Goal: Transaction & Acquisition: Purchase product/service

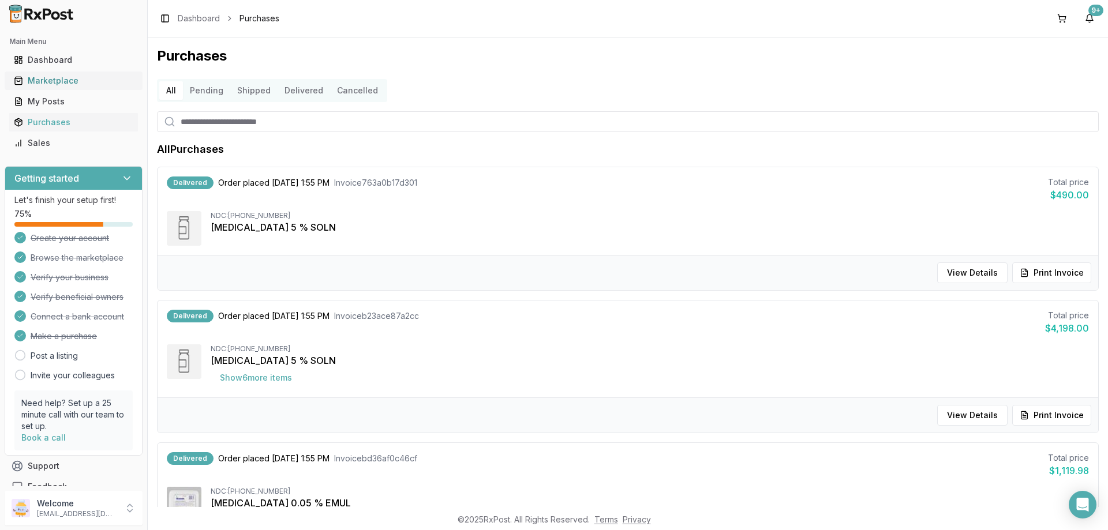
click at [66, 82] on div "Marketplace" at bounding box center [73, 81] width 119 height 12
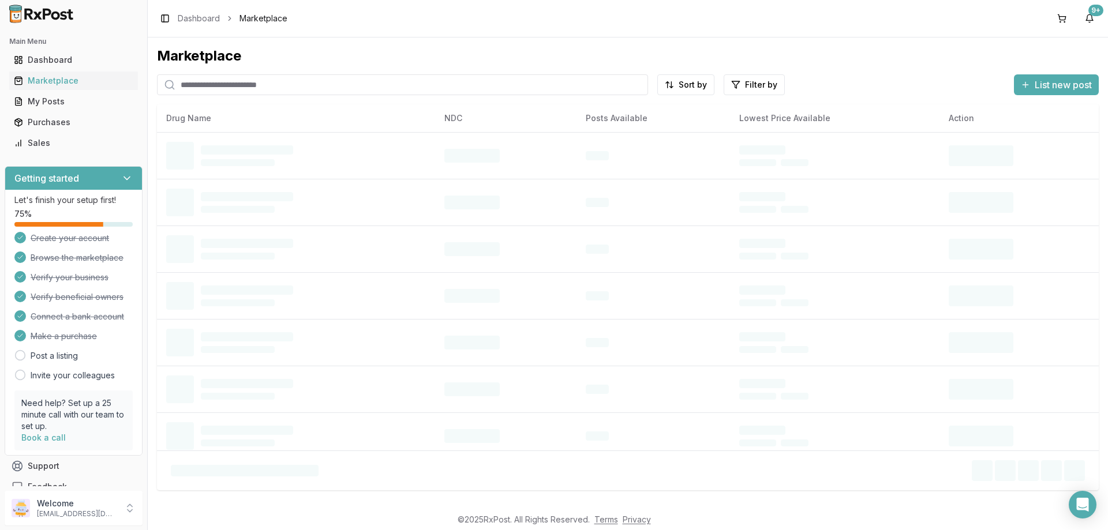
click at [286, 92] on input "search" at bounding box center [402, 84] width 491 height 21
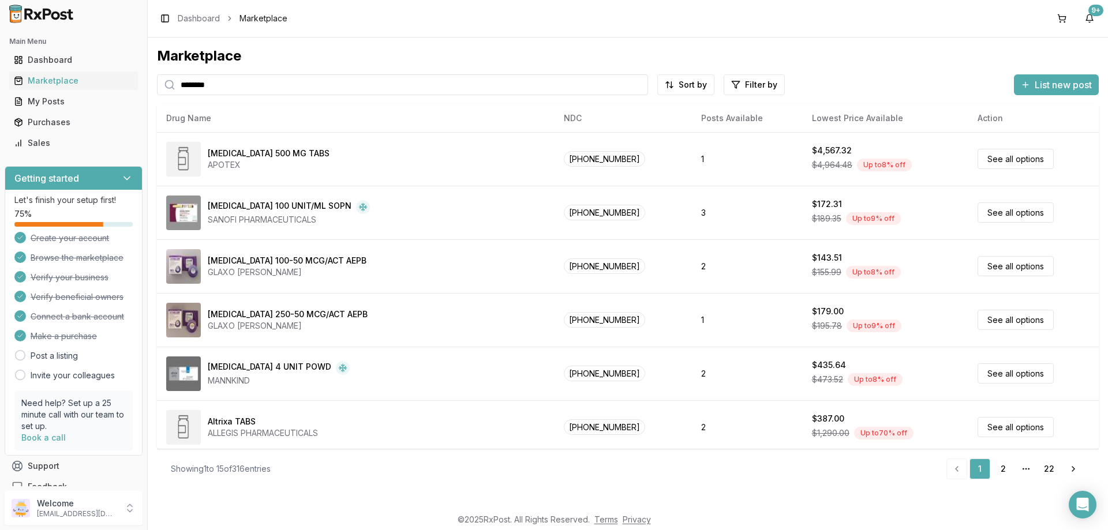
type input "********"
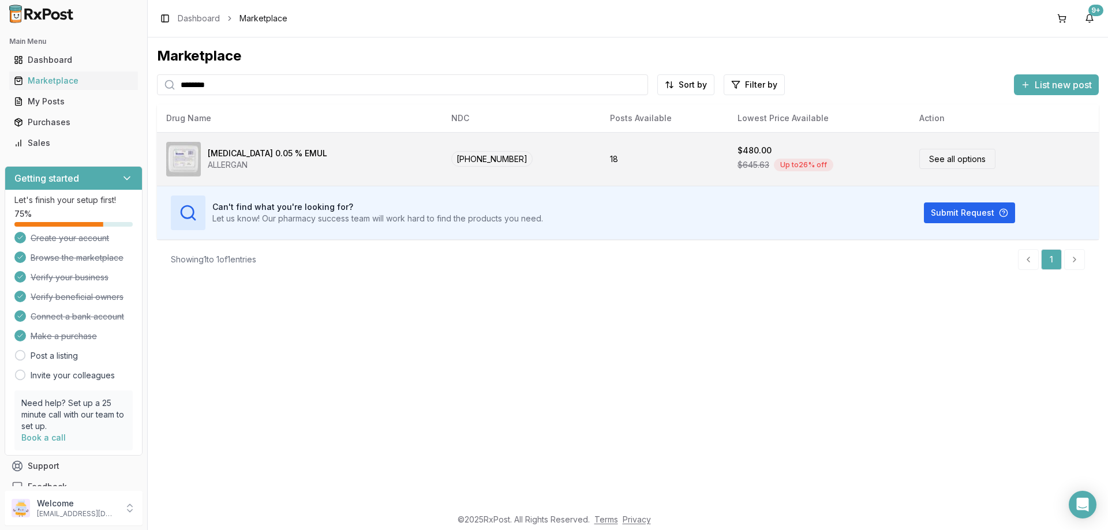
click at [254, 160] on div "ALLERGAN" at bounding box center [267, 165] width 119 height 12
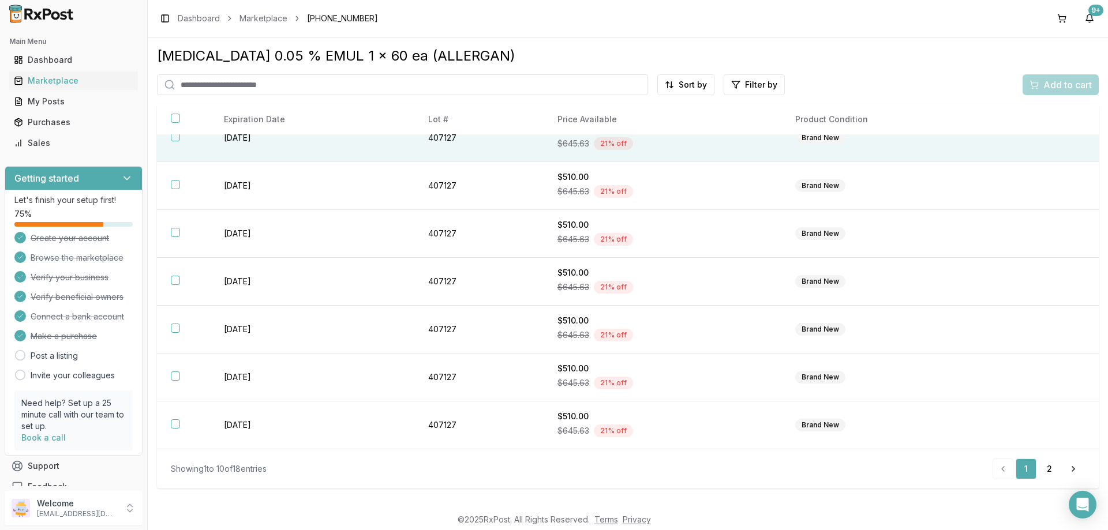
scroll to position [49, 0]
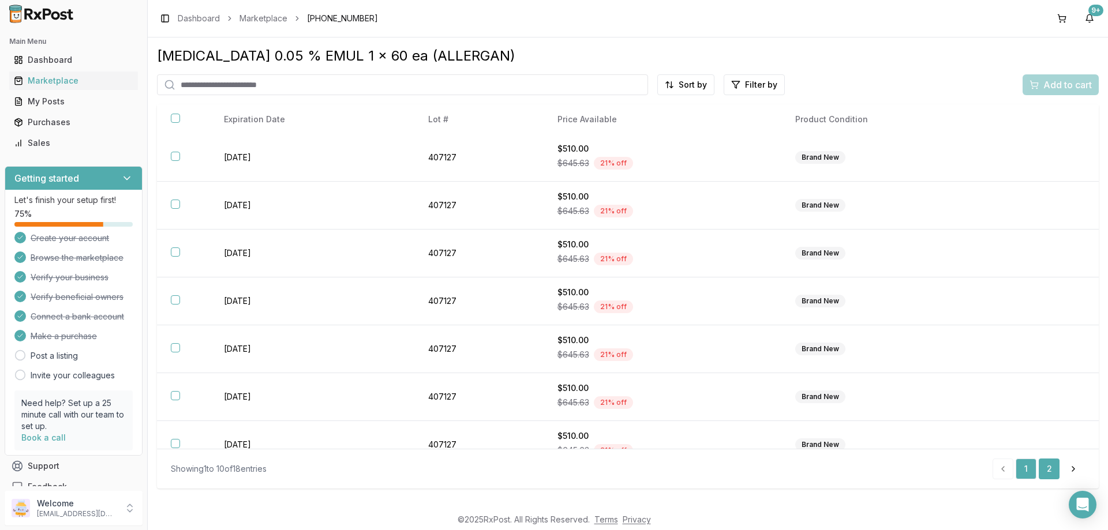
click at [1056, 472] on link "2" at bounding box center [1049, 469] width 21 height 21
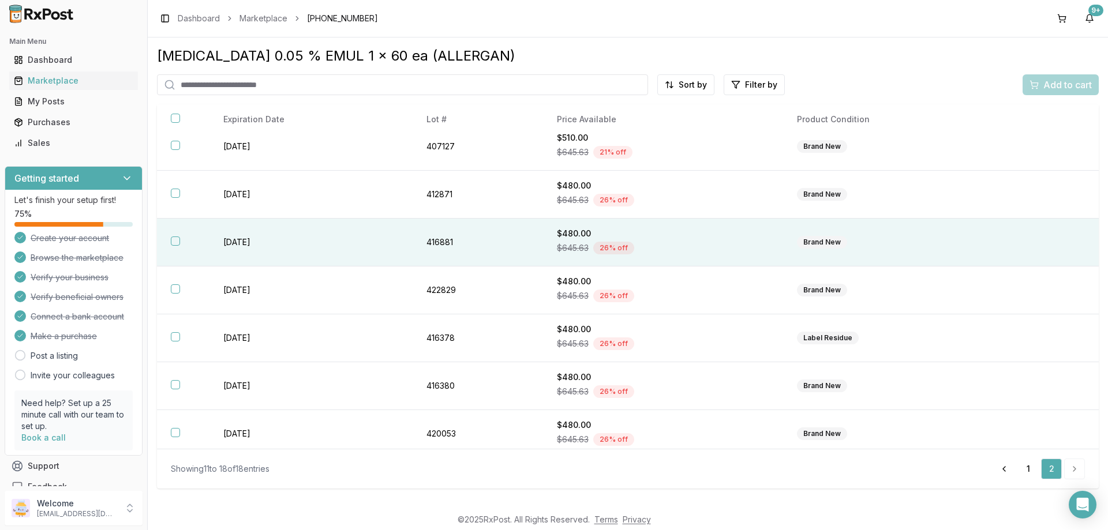
scroll to position [69, 0]
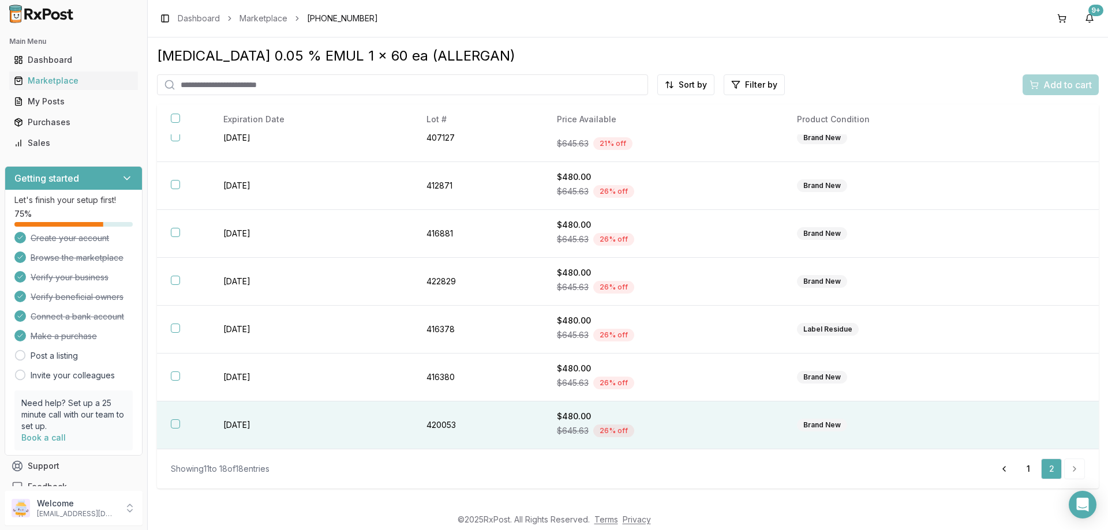
click at [173, 428] on button "button" at bounding box center [175, 424] width 9 height 9
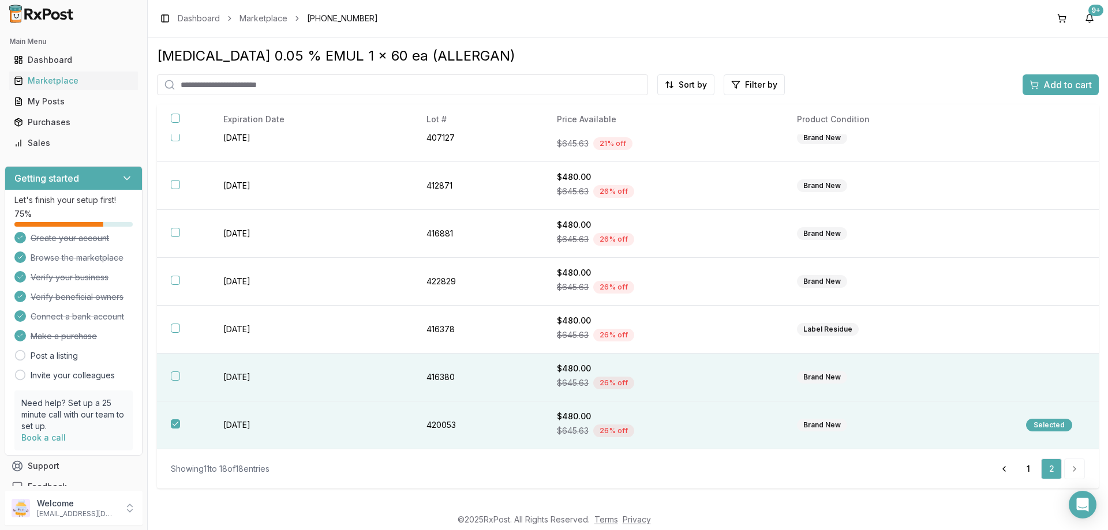
click at [173, 371] on th at bounding box center [183, 378] width 53 height 48
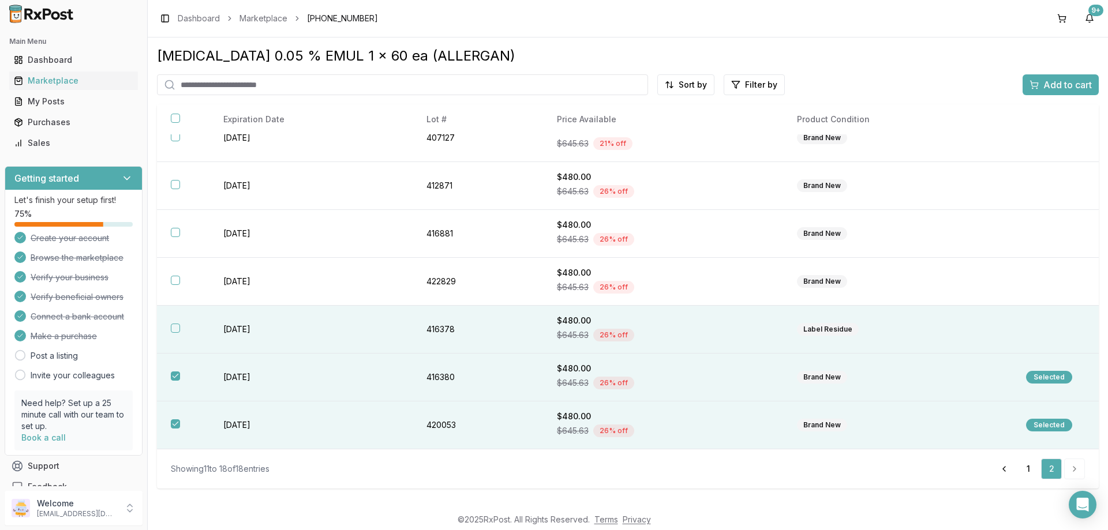
click at [173, 328] on button "button" at bounding box center [175, 328] width 9 height 9
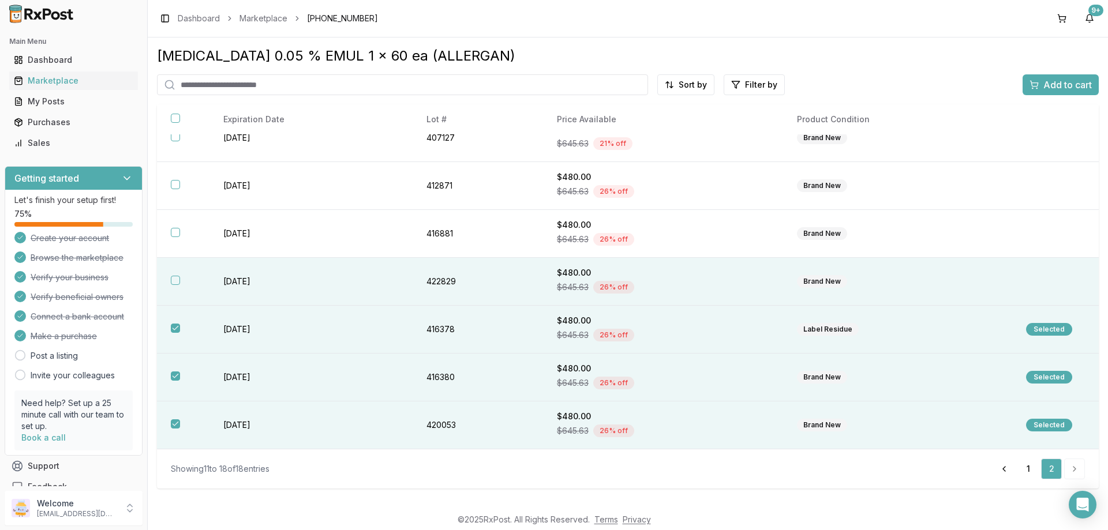
click at [176, 279] on button "button" at bounding box center [175, 280] width 9 height 9
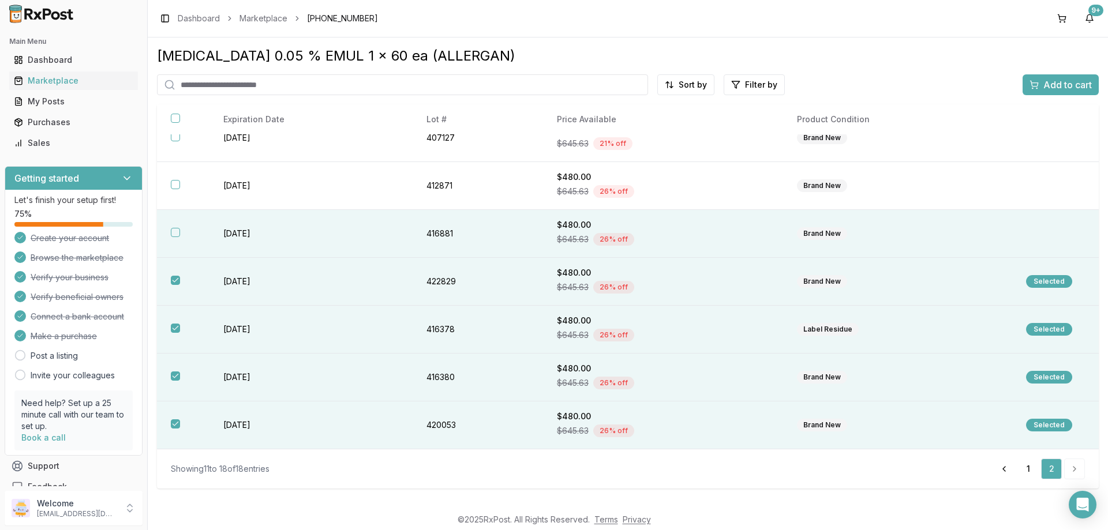
click at [172, 228] on th at bounding box center [183, 234] width 53 height 48
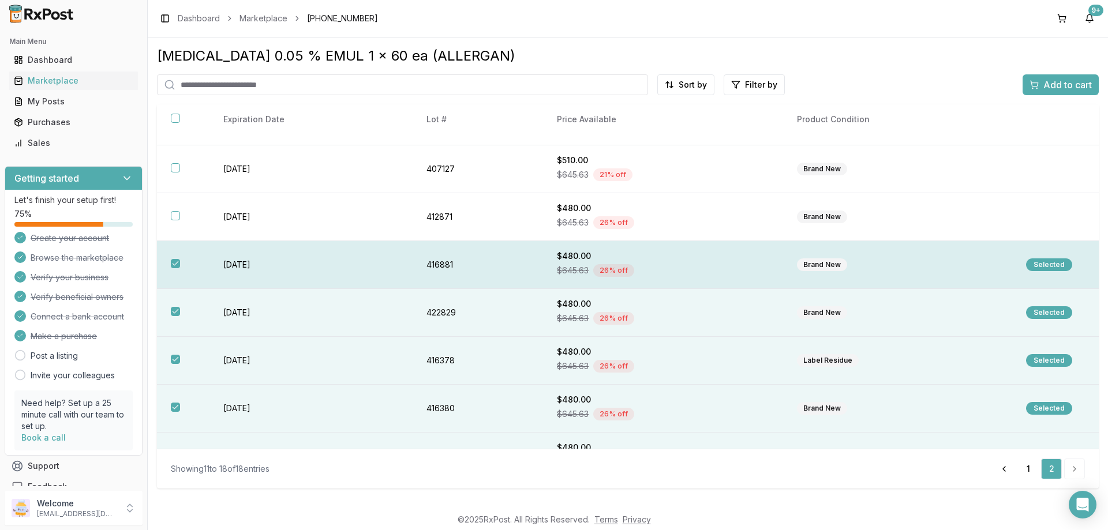
scroll to position [11, 0]
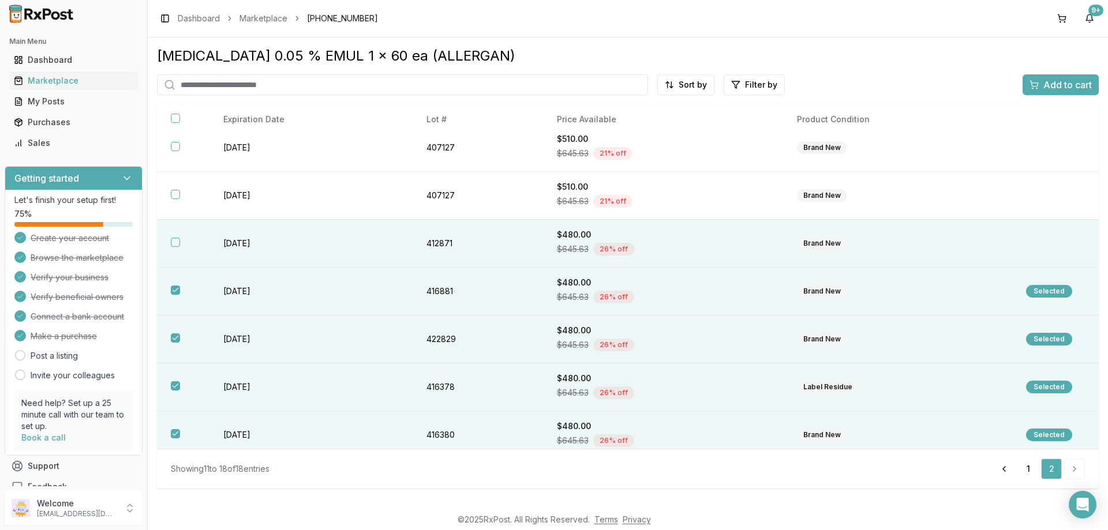
click at [174, 241] on button "button" at bounding box center [175, 242] width 9 height 9
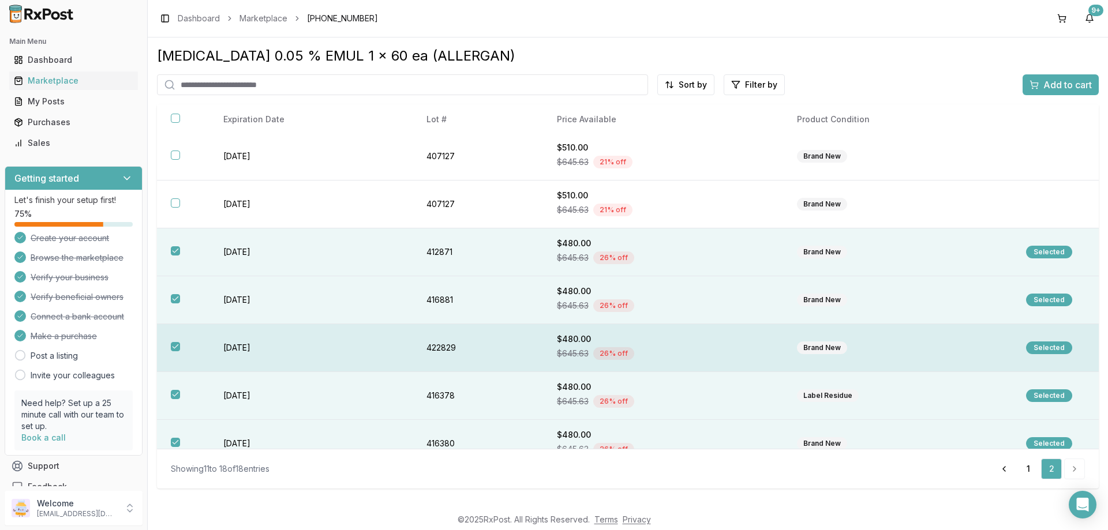
scroll to position [0, 0]
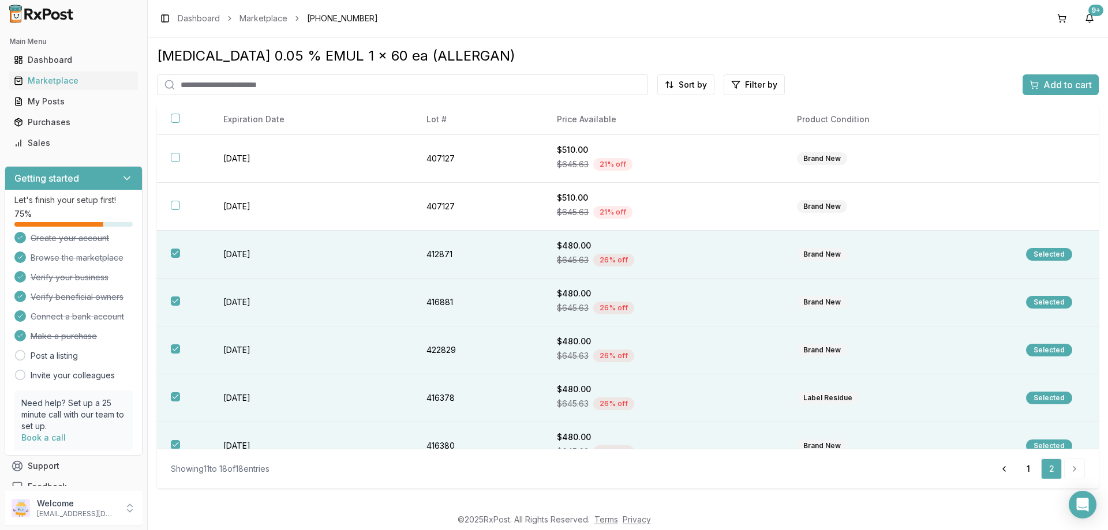
click at [1070, 82] on span "Add to cart" at bounding box center [1067, 85] width 48 height 14
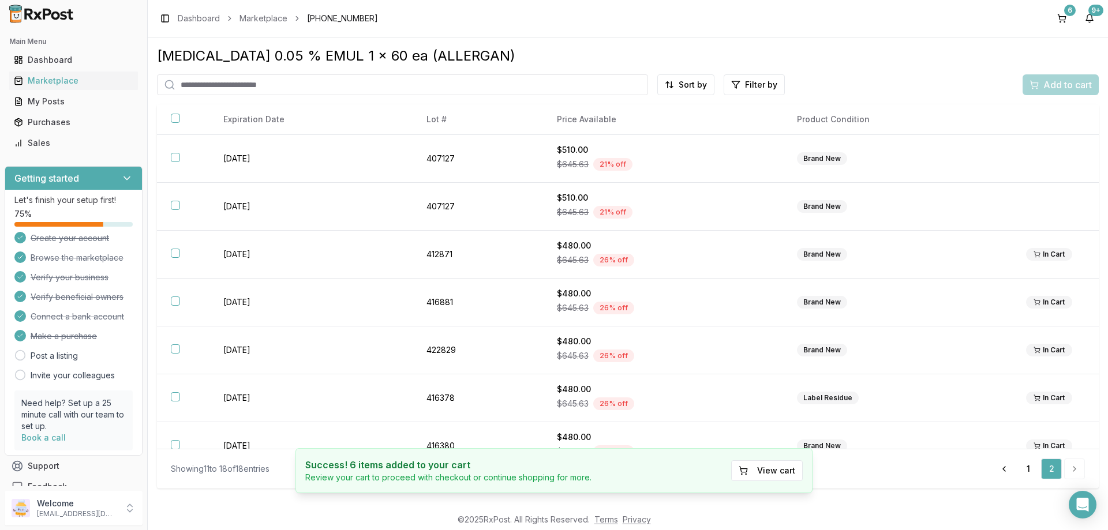
click at [1073, 23] on div "6 9+" at bounding box center [1076, 18] width 46 height 18
click at [1065, 21] on button "6" at bounding box center [1062, 18] width 18 height 18
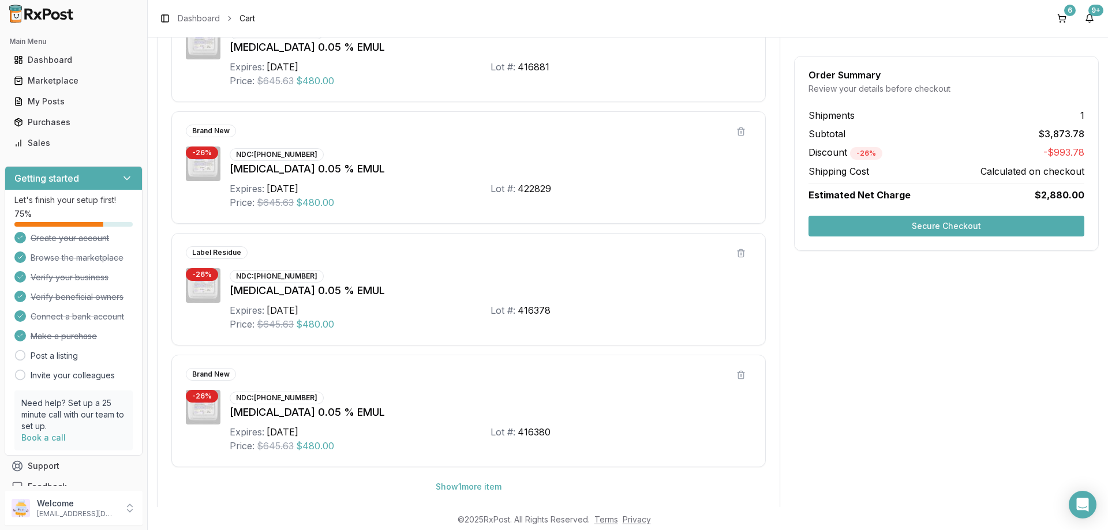
scroll to position [462, 0]
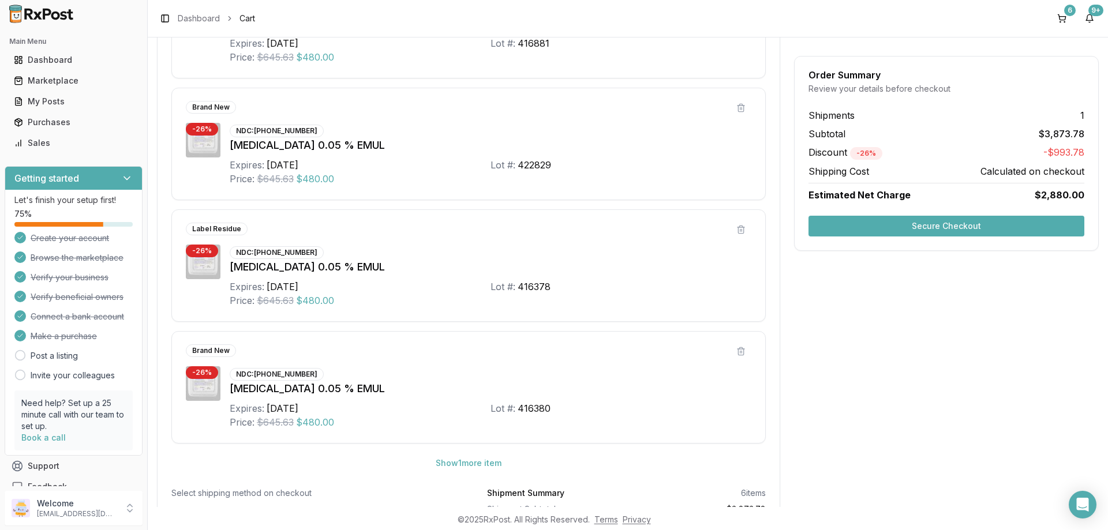
click at [884, 222] on button "Secure Checkout" at bounding box center [946, 226] width 276 height 21
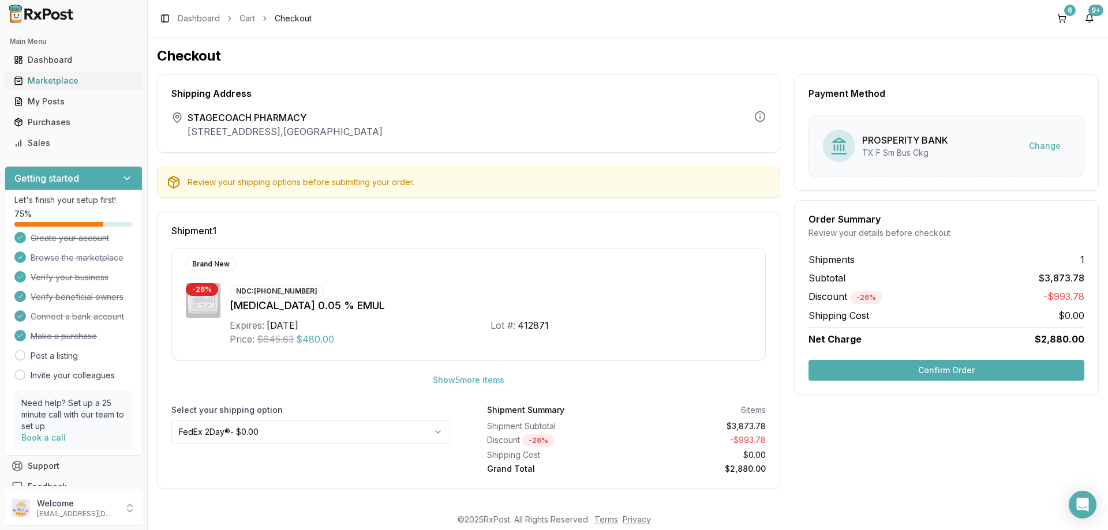
click at [50, 74] on link "Marketplace" at bounding box center [73, 80] width 129 height 21
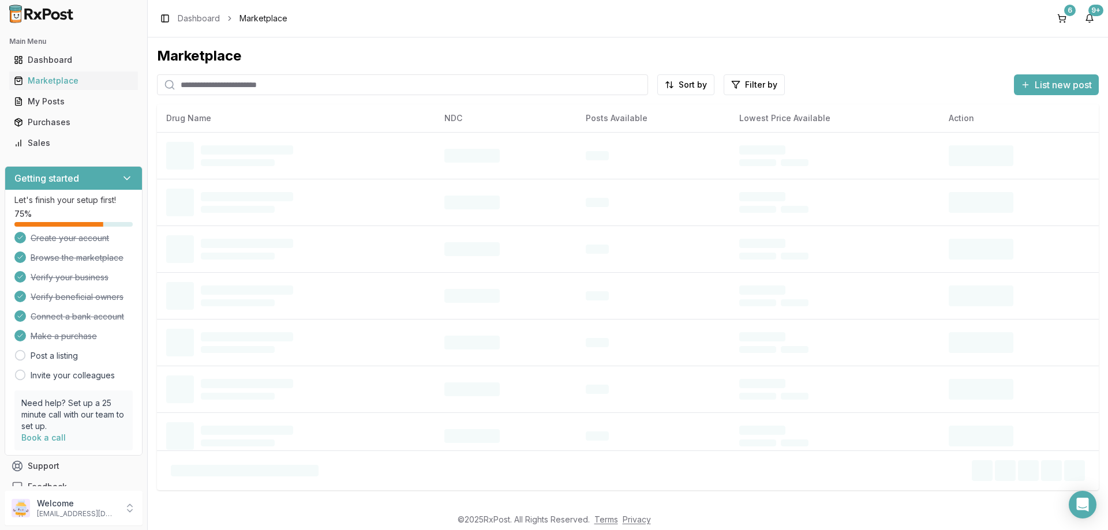
click at [263, 87] on input "search" at bounding box center [402, 84] width 491 height 21
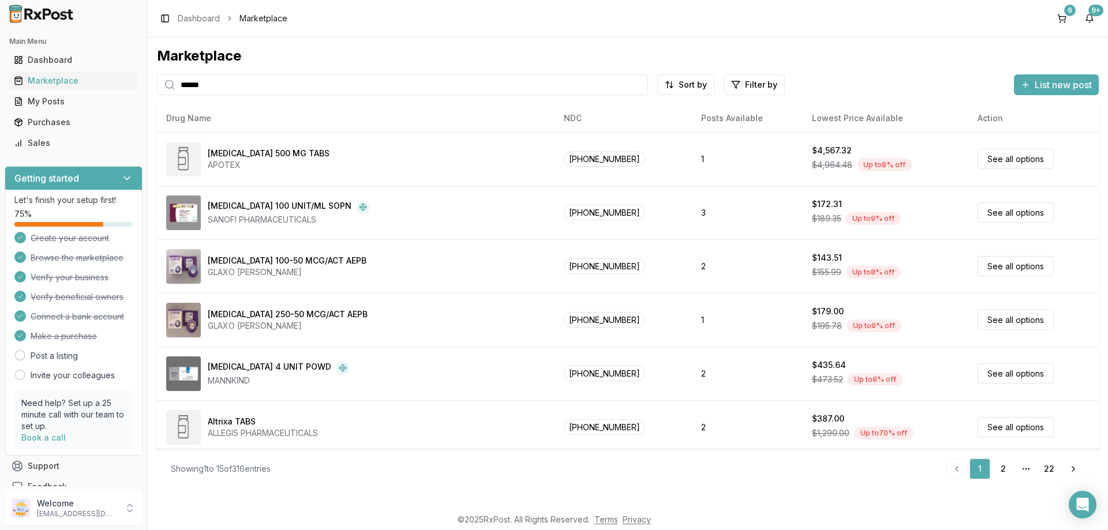
type input "******"
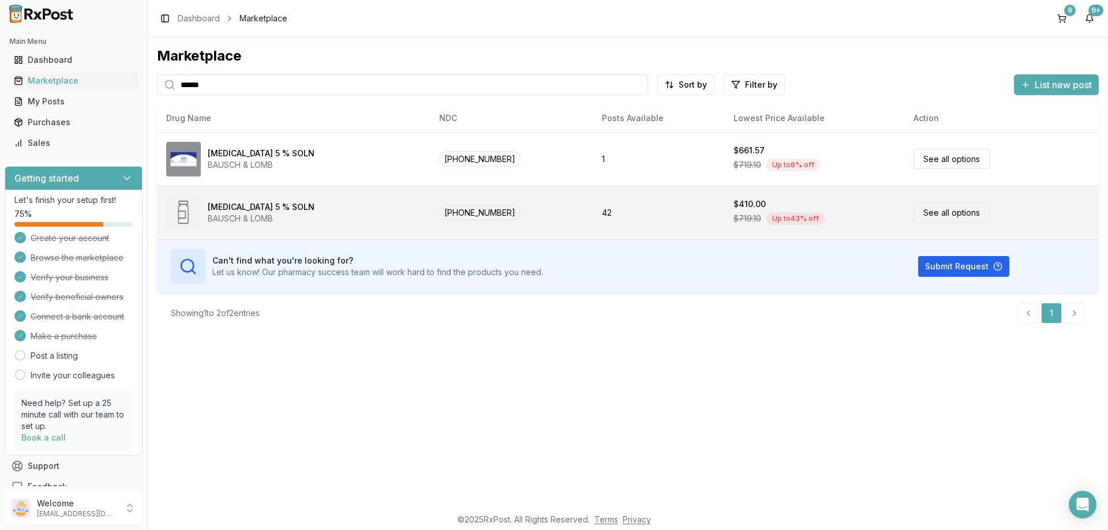
click at [256, 201] on div "[MEDICAL_DATA] 5 % SOLN" at bounding box center [261, 207] width 107 height 12
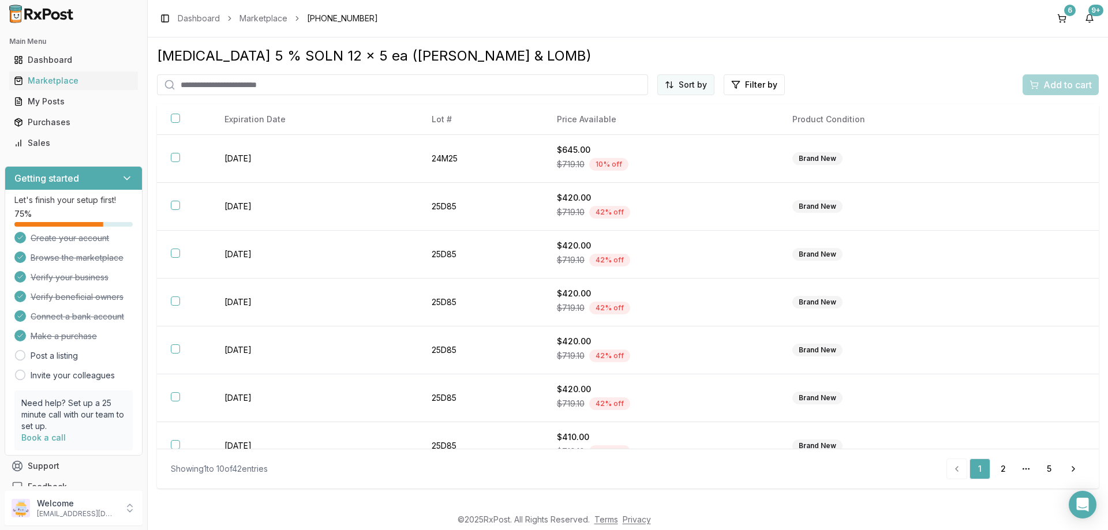
click at [695, 85] on html "Main Menu Dashboard Marketplace My Posts Purchases Sales Getting started Let's …" at bounding box center [554, 265] width 1108 height 530
click at [667, 125] on div "Price (Low to High)" at bounding box center [658, 128] width 110 height 18
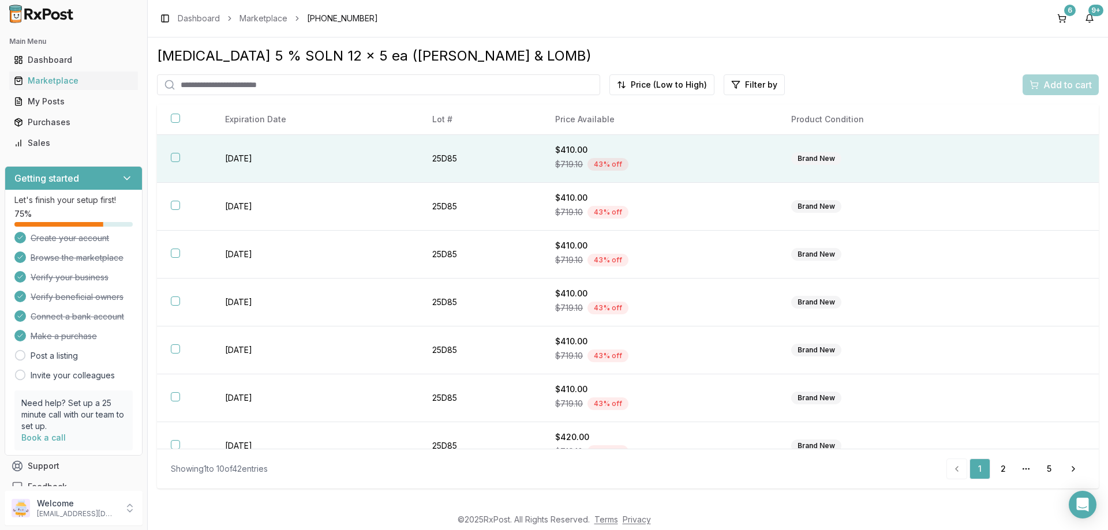
click at [173, 158] on button "button" at bounding box center [175, 157] width 9 height 9
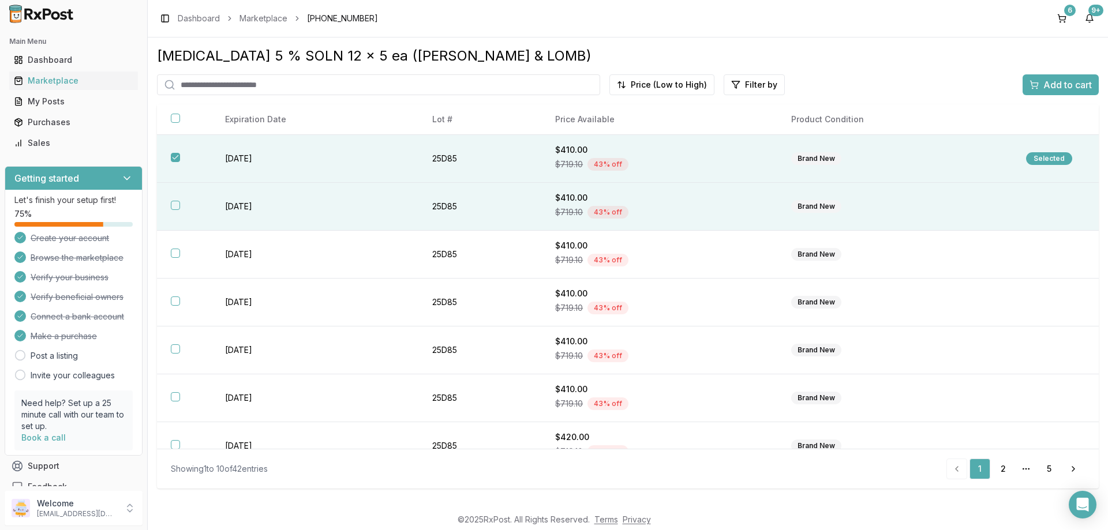
click at [173, 206] on button "button" at bounding box center [175, 205] width 9 height 9
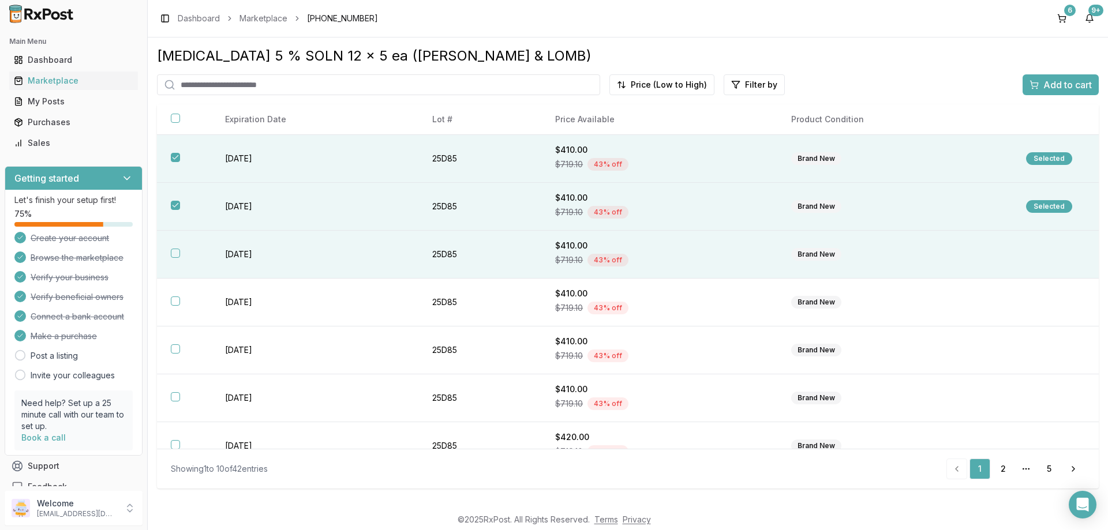
click at [179, 252] on button "button" at bounding box center [175, 253] width 9 height 9
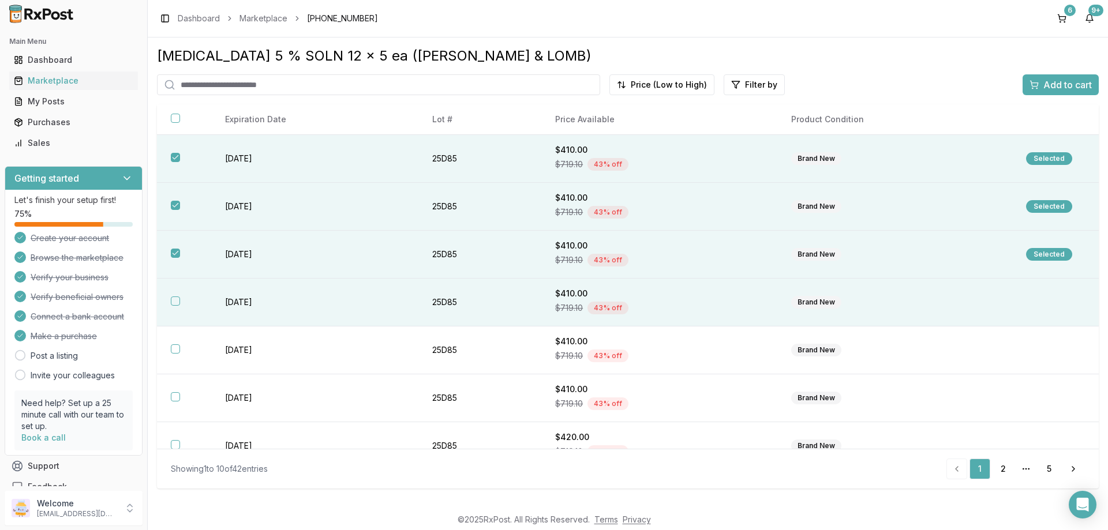
click at [175, 302] on button "button" at bounding box center [175, 301] width 9 height 9
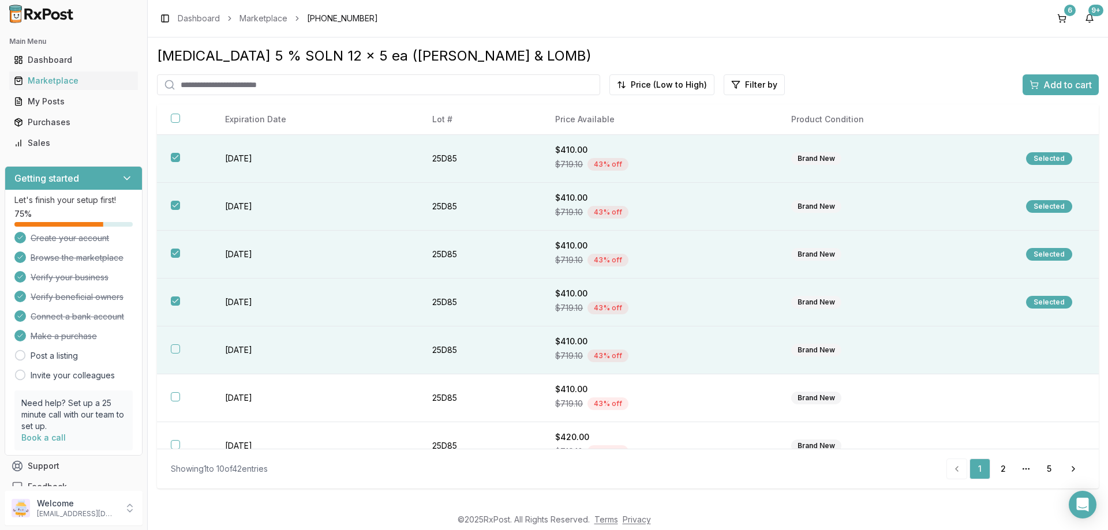
click at [176, 348] on button "button" at bounding box center [175, 349] width 9 height 9
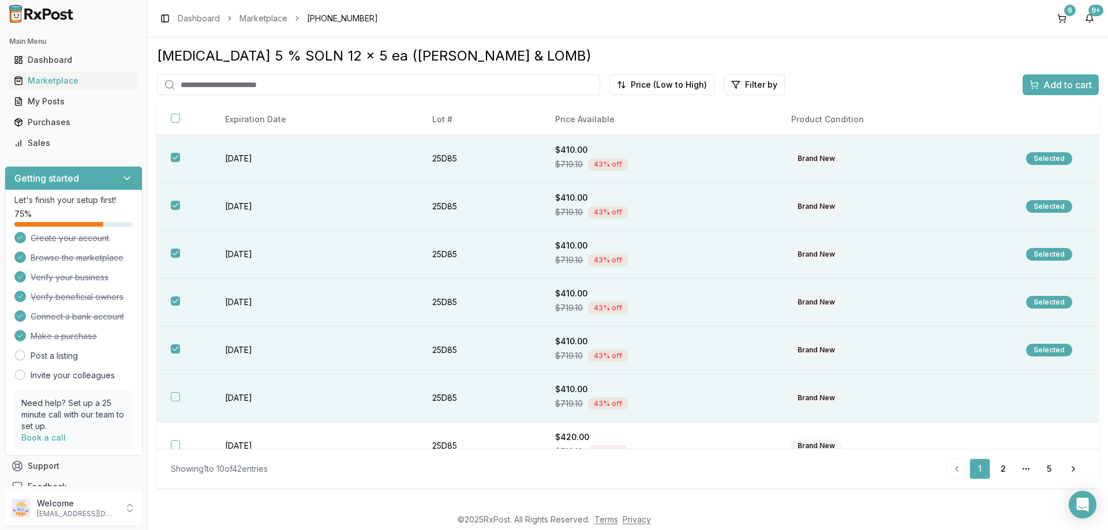
scroll to position [58, 0]
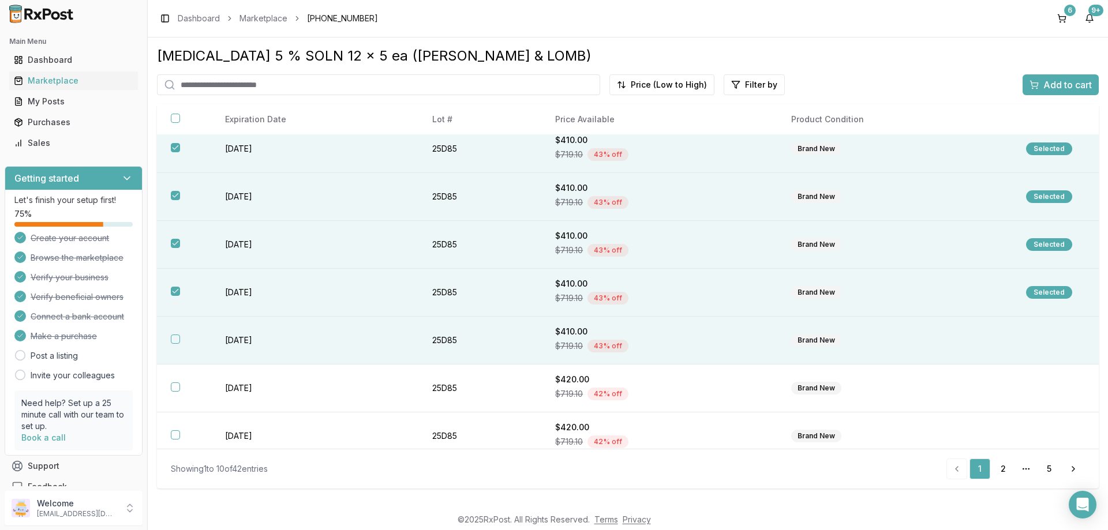
click at [177, 339] on button "button" at bounding box center [175, 339] width 9 height 9
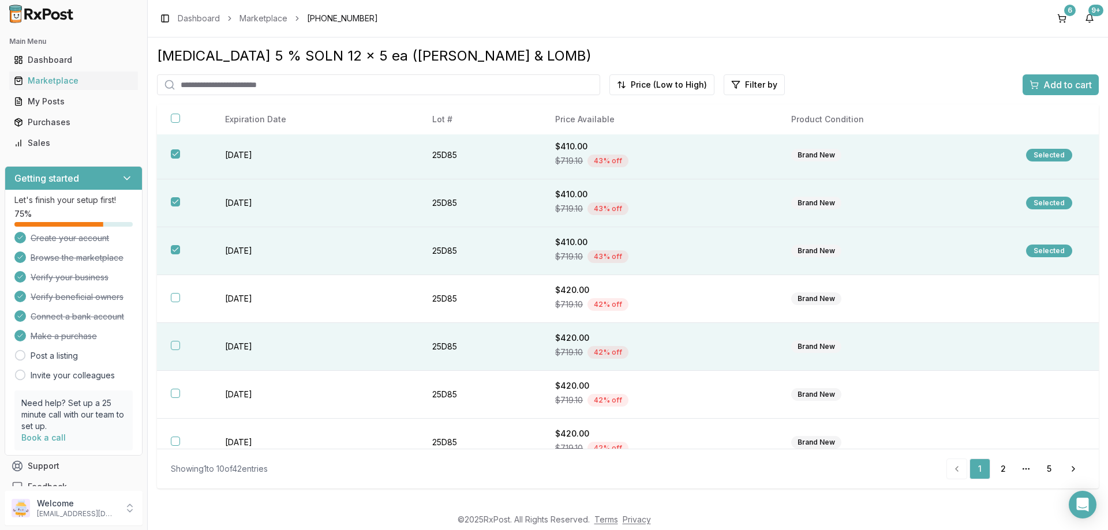
scroll to position [164, 0]
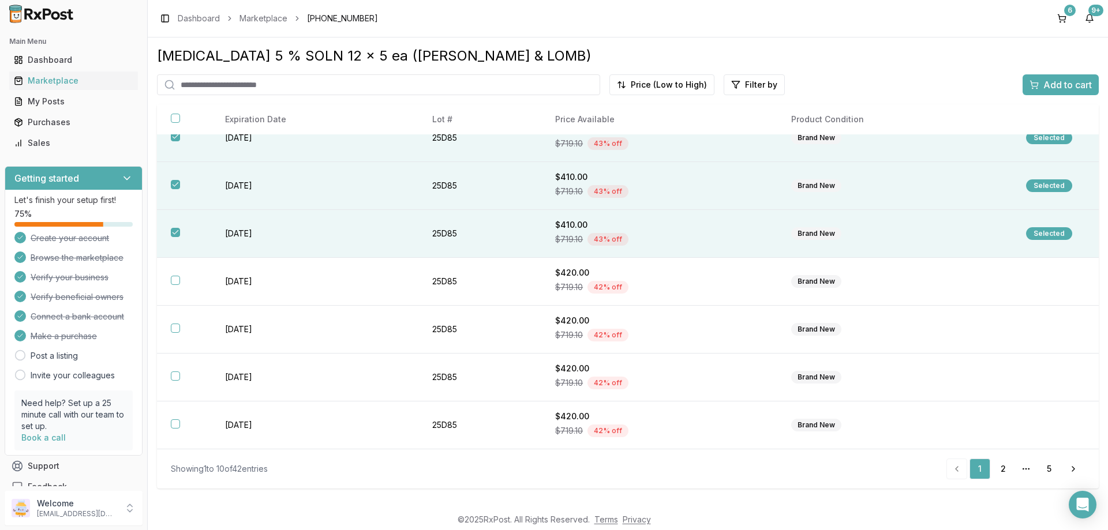
click at [1048, 81] on span "Add to cart" at bounding box center [1067, 85] width 48 height 14
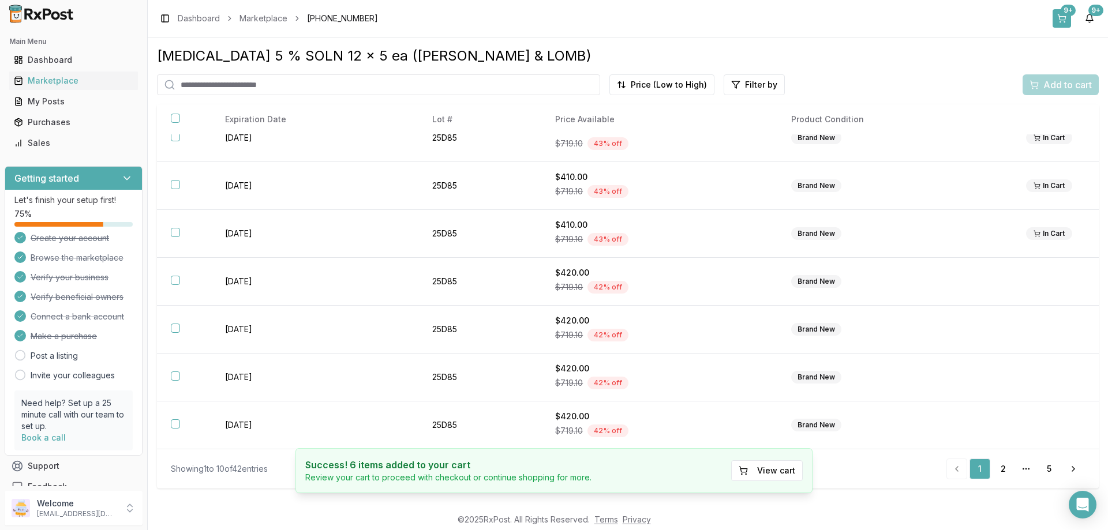
click at [1059, 17] on button "9+" at bounding box center [1062, 18] width 18 height 18
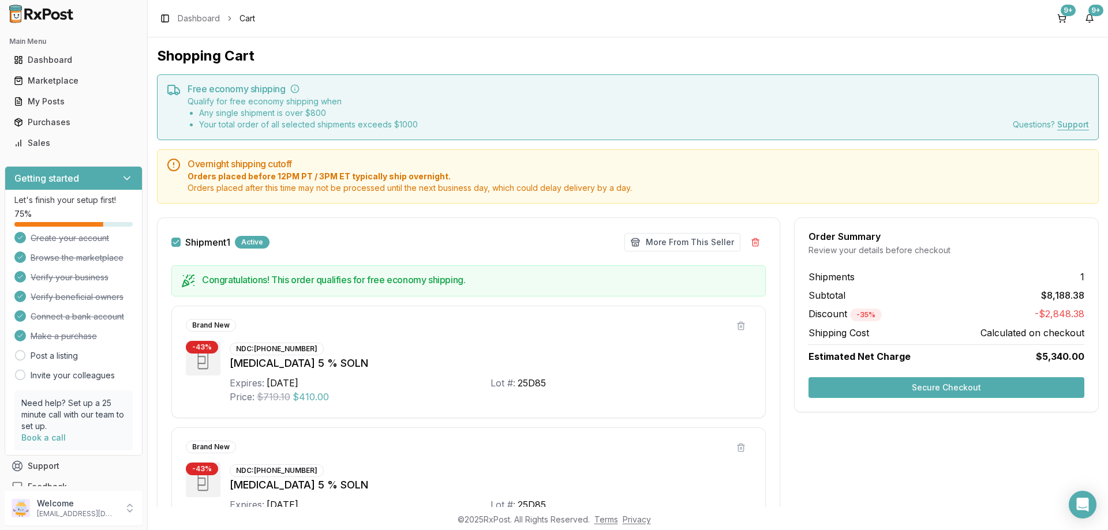
click at [971, 394] on button "Secure Checkout" at bounding box center [946, 387] width 276 height 21
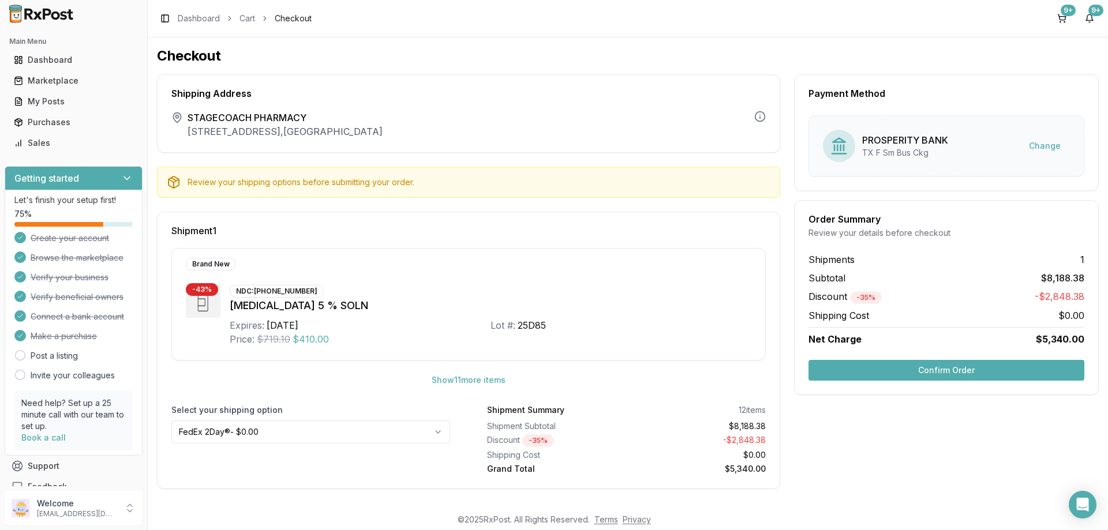
scroll to position [1, 0]
click at [945, 371] on button "Confirm Order" at bounding box center [946, 370] width 276 height 21
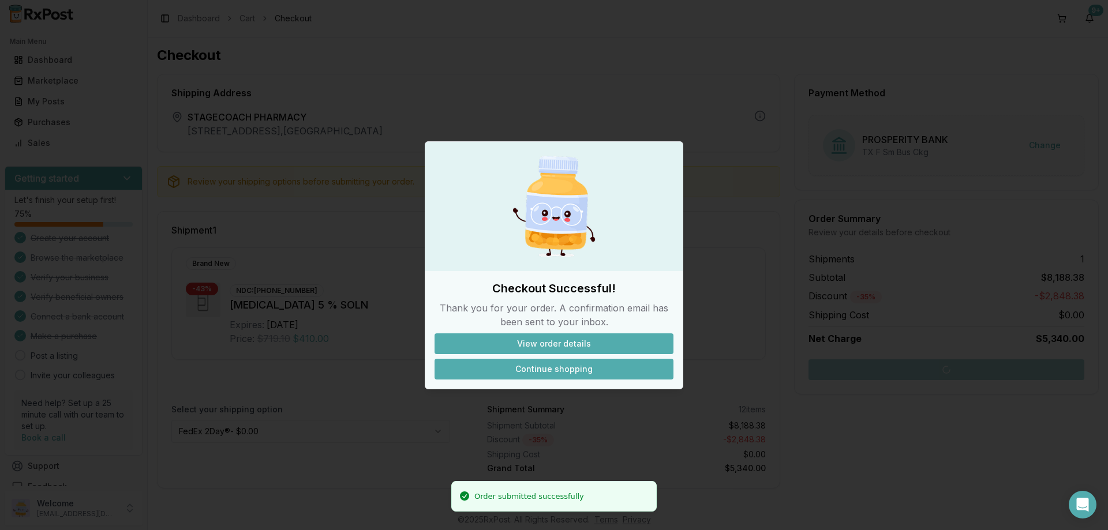
click at [553, 370] on button "Continue shopping" at bounding box center [554, 369] width 239 height 21
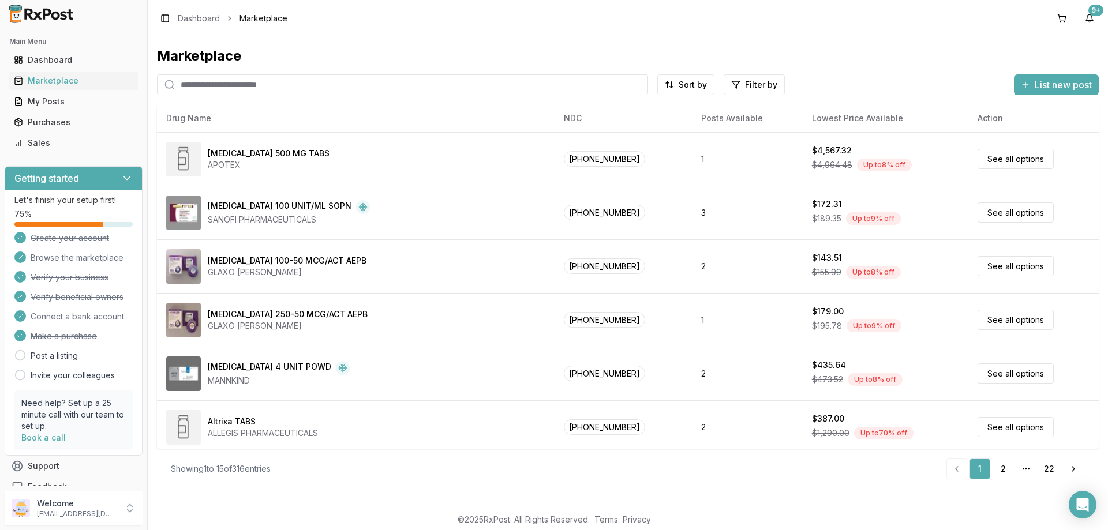
click at [238, 89] on input "search" at bounding box center [402, 84] width 491 height 21
type input "*********"
